Goal: Information Seeking & Learning: Learn about a topic

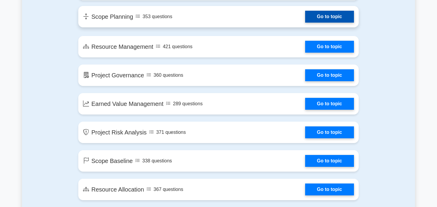
scroll to position [804, 0]
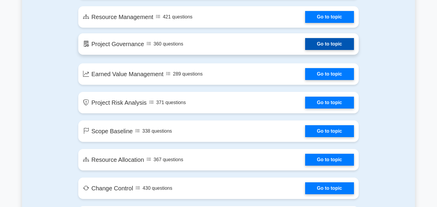
click at [321, 46] on link "Go to topic" at bounding box center [329, 44] width 49 height 12
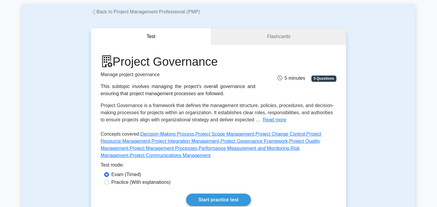
scroll to position [89, 0]
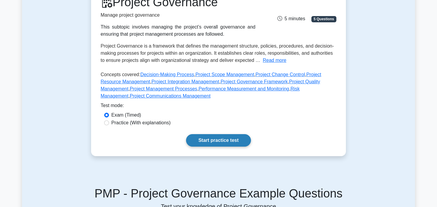
click at [218, 140] on link "Start practice test" at bounding box center [218, 140] width 65 height 13
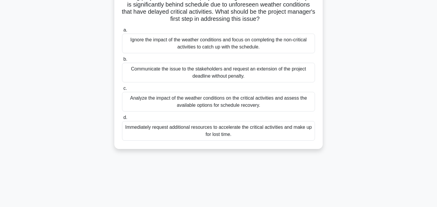
scroll to position [60, 0]
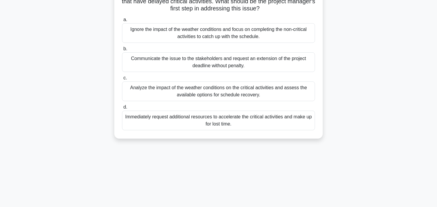
click at [221, 97] on div "Analyze the impact of the weather conditions on the critical activities and ass…" at bounding box center [218, 92] width 193 height 20
click at [122, 80] on input "c. Analyze the impact of the weather conditions on the critical activities and …" at bounding box center [122, 78] width 0 height 4
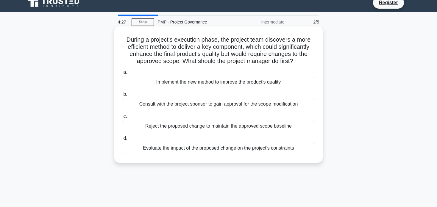
scroll to position [0, 0]
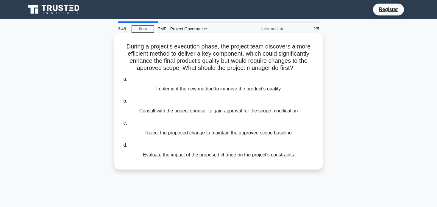
click at [219, 157] on div "Evaluate the impact of the proposed change on the project's constraints" at bounding box center [218, 155] width 193 height 13
click at [122, 147] on input "d. Evaluate the impact of the proposed change on the project's constraints" at bounding box center [122, 145] width 0 height 4
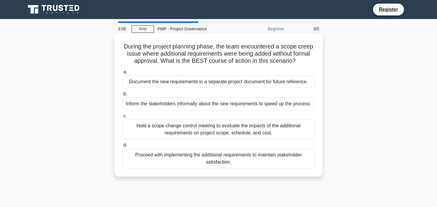
click at [166, 131] on div "Hold a scope change control meeting to evaluate the impacts of the additional r…" at bounding box center [218, 130] width 193 height 20
click at [197, 128] on div "Hold a scope change control meeting to evaluate the impacts of the additional r…" at bounding box center [218, 130] width 193 height 20
click at [122, 118] on input "c. Hold a scope change control meeting to evaluate the impacts of the additiona…" at bounding box center [122, 116] width 0 height 4
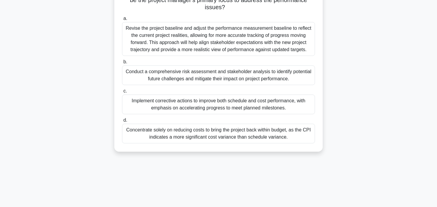
scroll to position [60, 0]
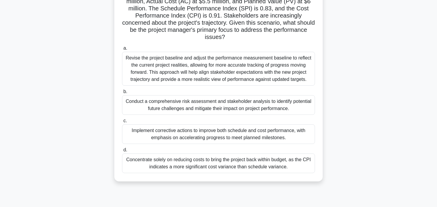
click at [217, 134] on div "Implement corrective actions to improve both schedule and cost performance, wit…" at bounding box center [218, 134] width 193 height 20
click at [122, 123] on input "c. Implement corrective actions to improve both schedule and cost performance, …" at bounding box center [122, 121] width 0 height 4
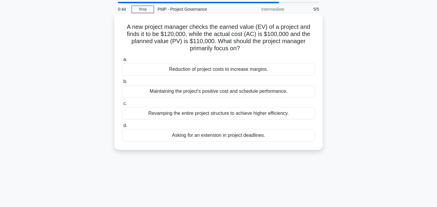
scroll to position [30, 0]
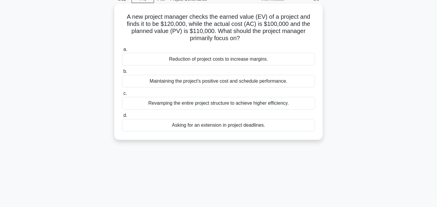
click at [266, 83] on div "Maintaining the project's positive cost and schedule performance." at bounding box center [218, 81] width 193 height 13
click at [122, 74] on input "b. Maintaining the project's positive cost and schedule performance." at bounding box center [122, 72] width 0 height 4
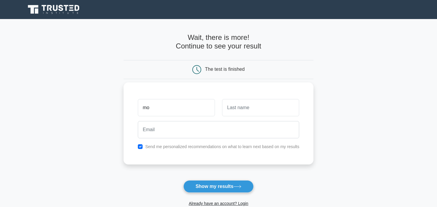
type input "mo"
click at [243, 107] on input "text" at bounding box center [260, 107] width 77 height 17
type input "beik"
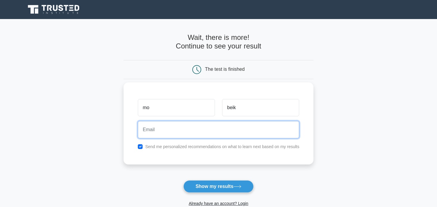
click at [230, 132] on input "email" at bounding box center [219, 129] width 162 height 17
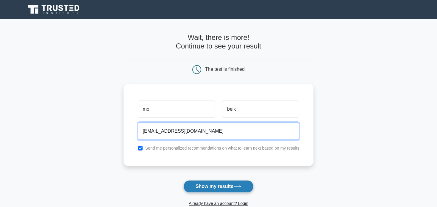
type input "mh.beykzadeh@gmail.com"
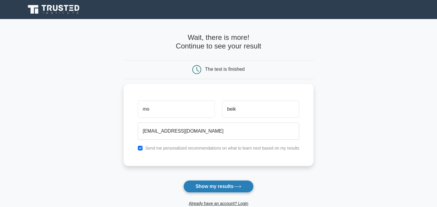
click at [225, 186] on button "Show my results" at bounding box center [218, 186] width 70 height 13
